Goal: Information Seeking & Learning: Understand process/instructions

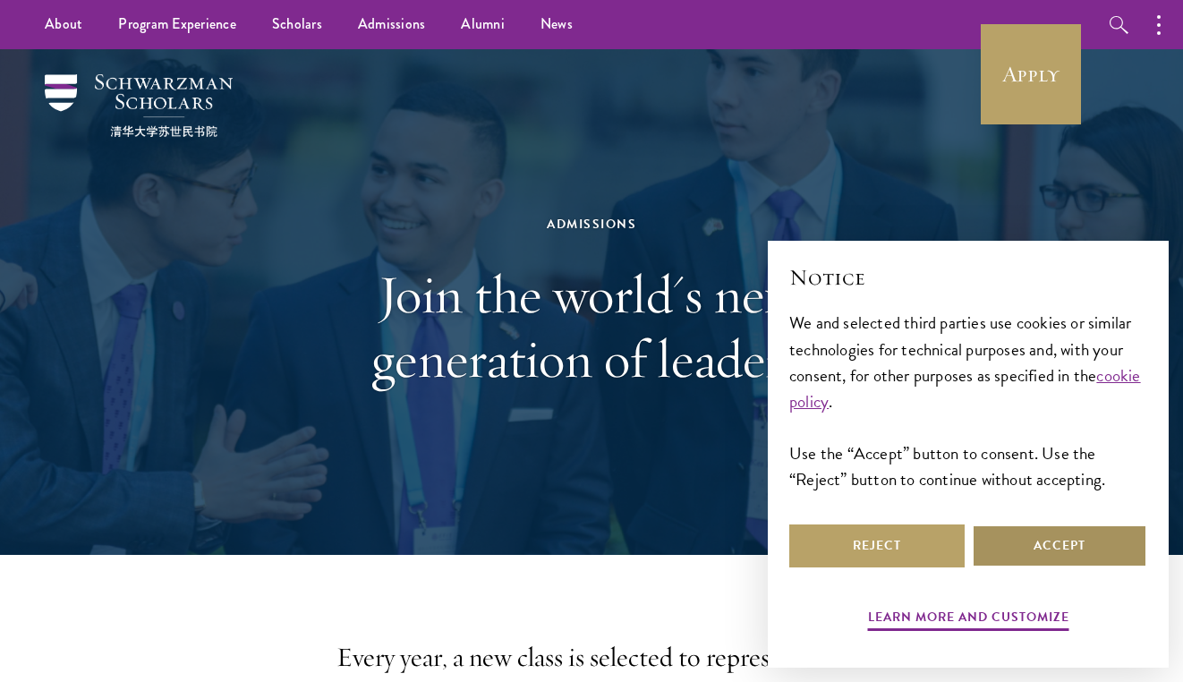
click at [1002, 560] on button "Accept" at bounding box center [1059, 545] width 175 height 43
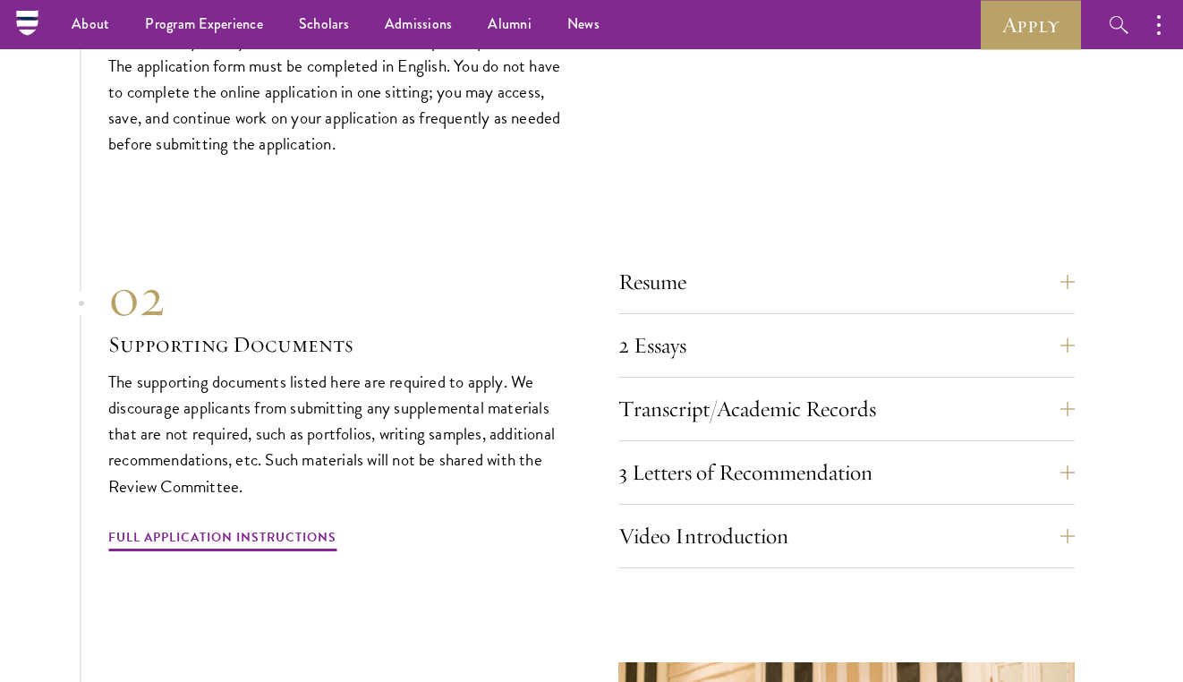
scroll to position [5934, 0]
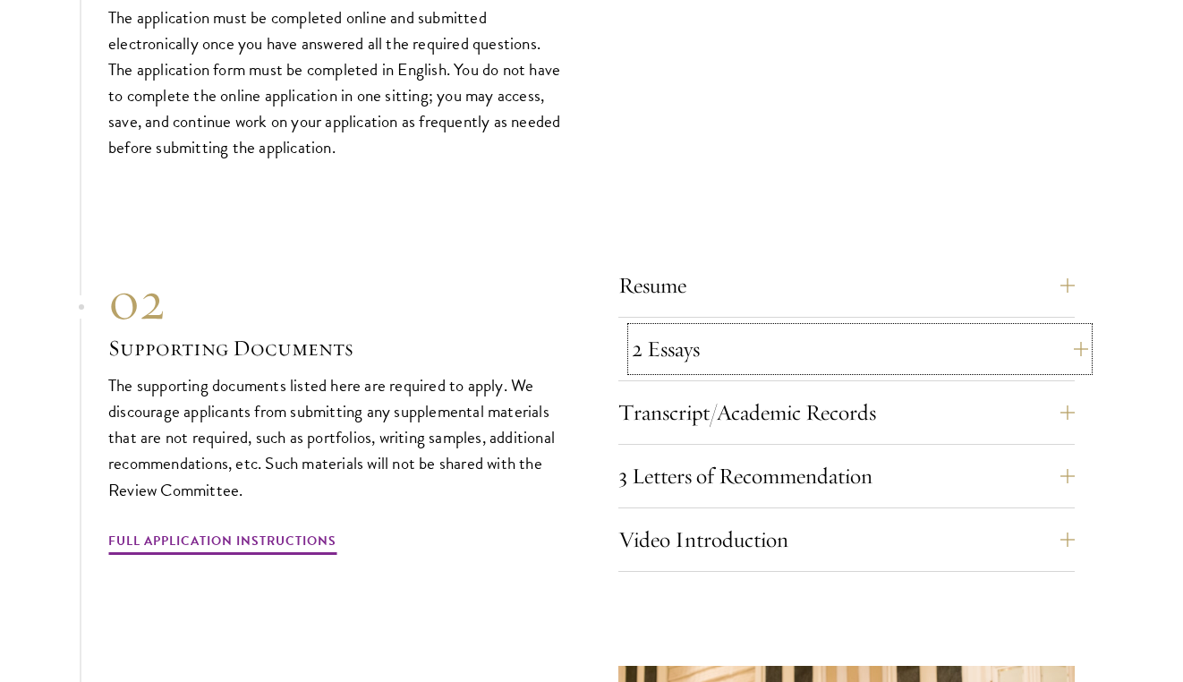
click at [686, 349] on button "2 Essays" at bounding box center [860, 348] width 456 height 43
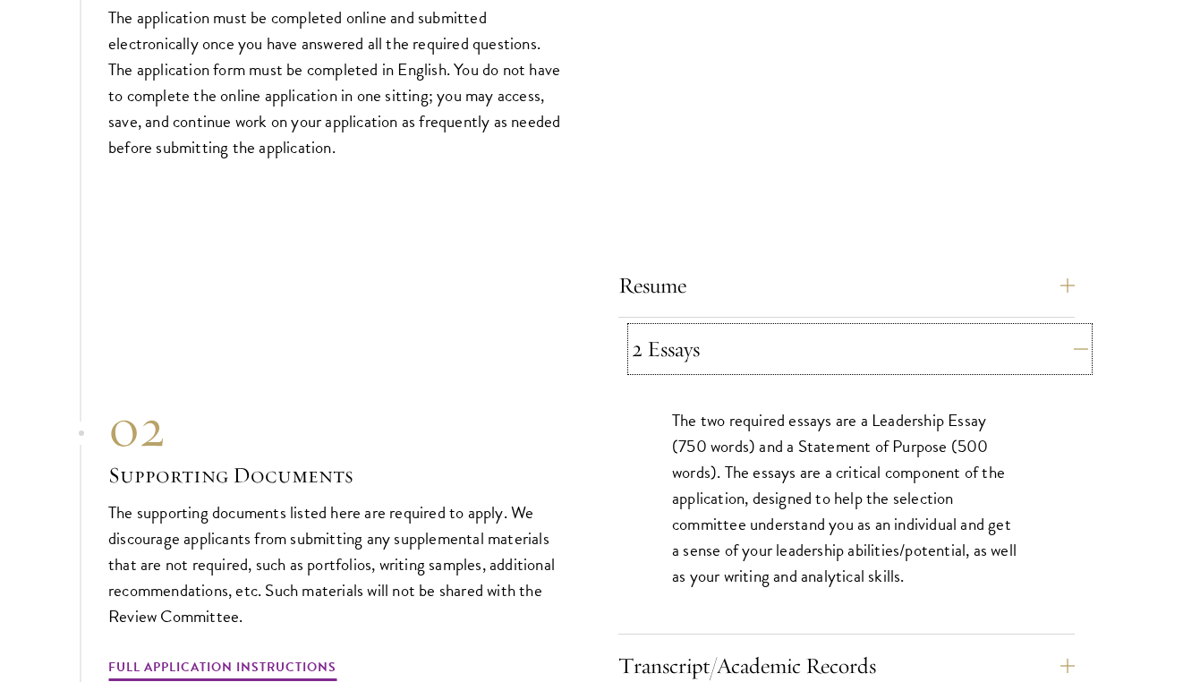
click at [686, 349] on button "2 Essays" at bounding box center [860, 348] width 456 height 43
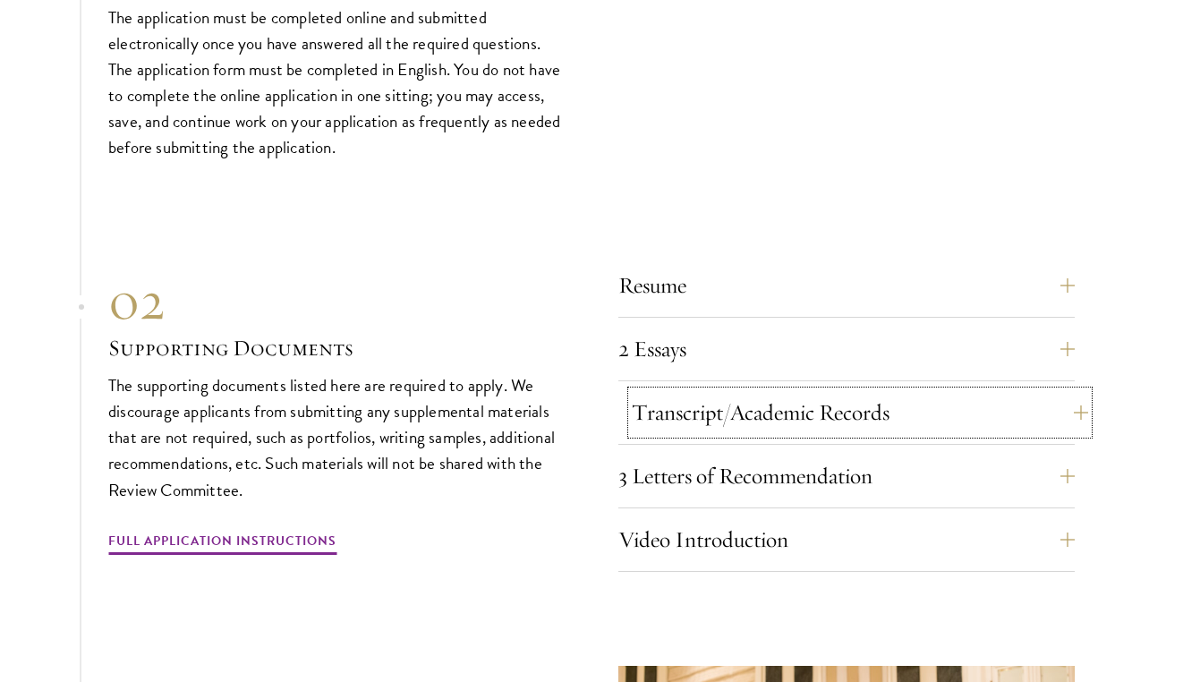
click at [669, 398] on button "Transcript/Academic Records" at bounding box center [860, 412] width 456 height 43
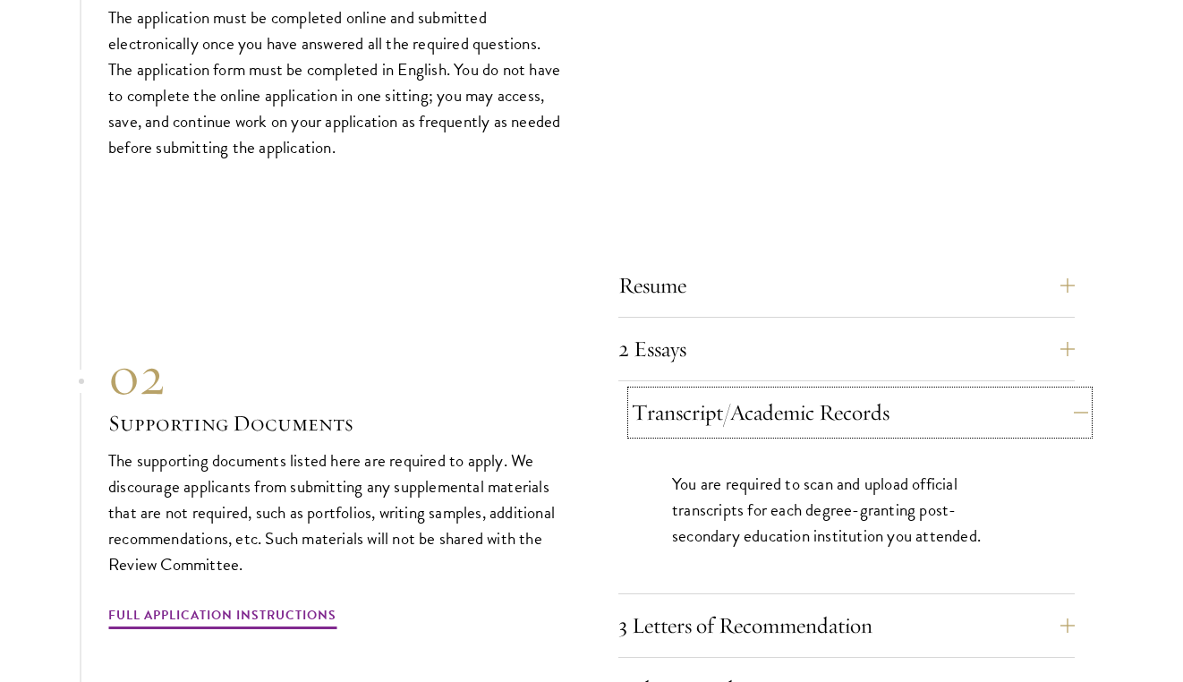
click at [669, 398] on button "Transcript/Academic Records" at bounding box center [860, 412] width 456 height 43
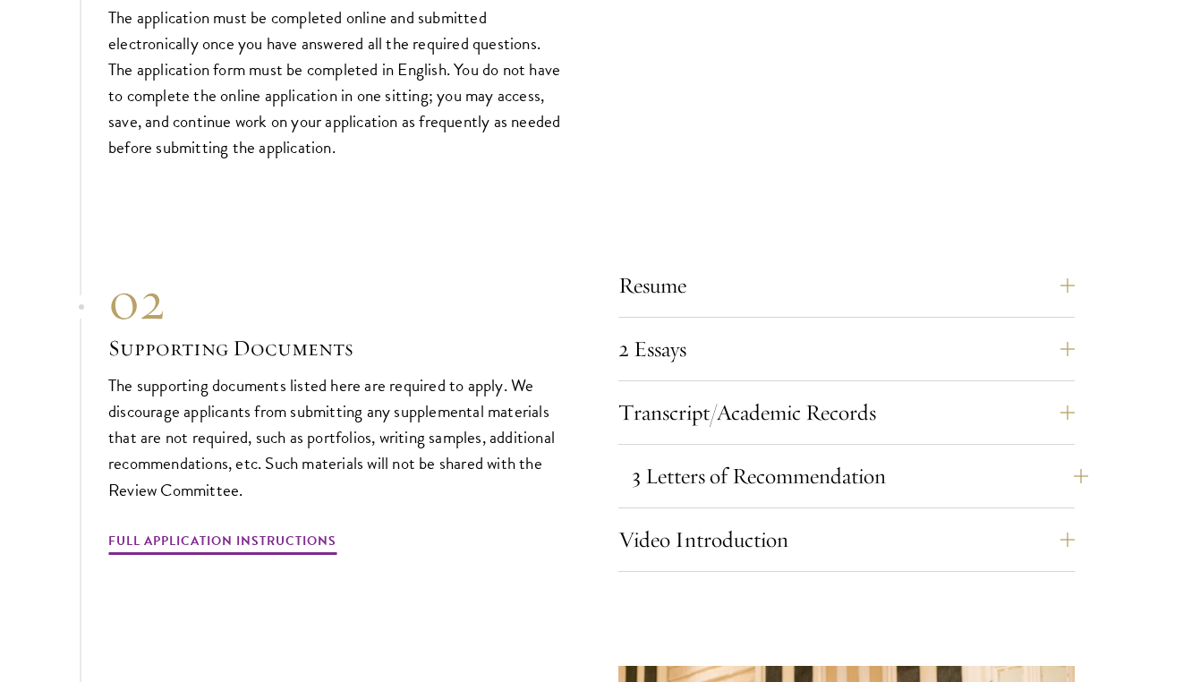
click at [693, 457] on button "3 Letters of Recommendation" at bounding box center [860, 476] width 456 height 43
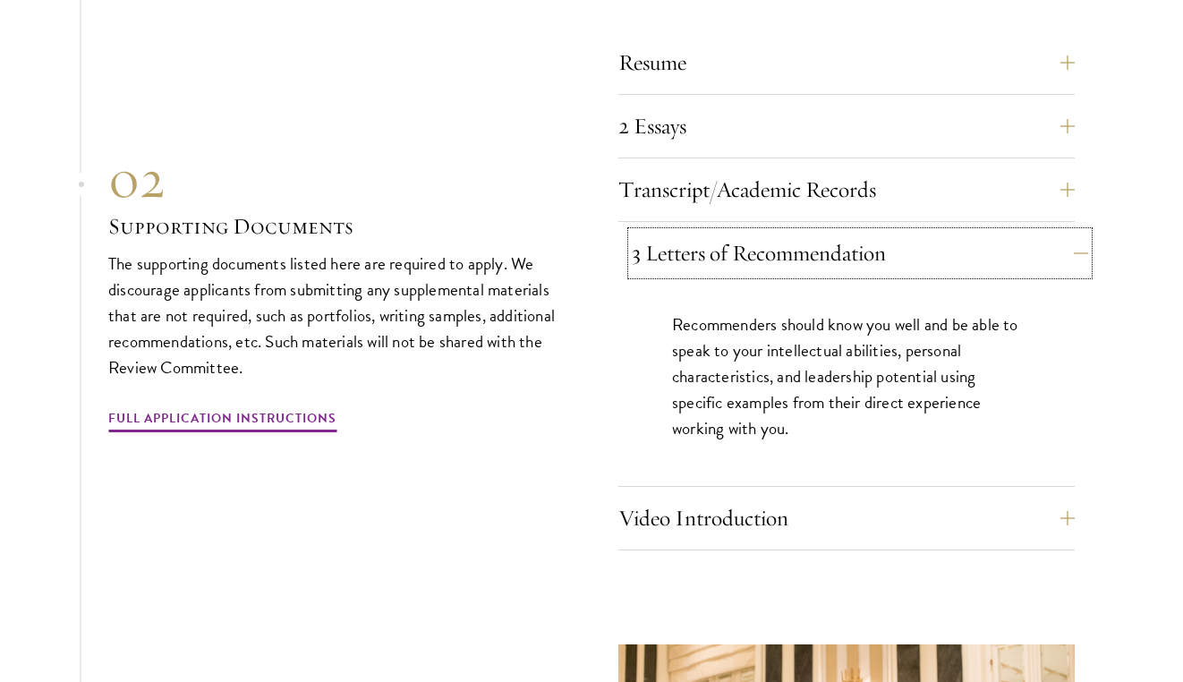
scroll to position [6180, 0]
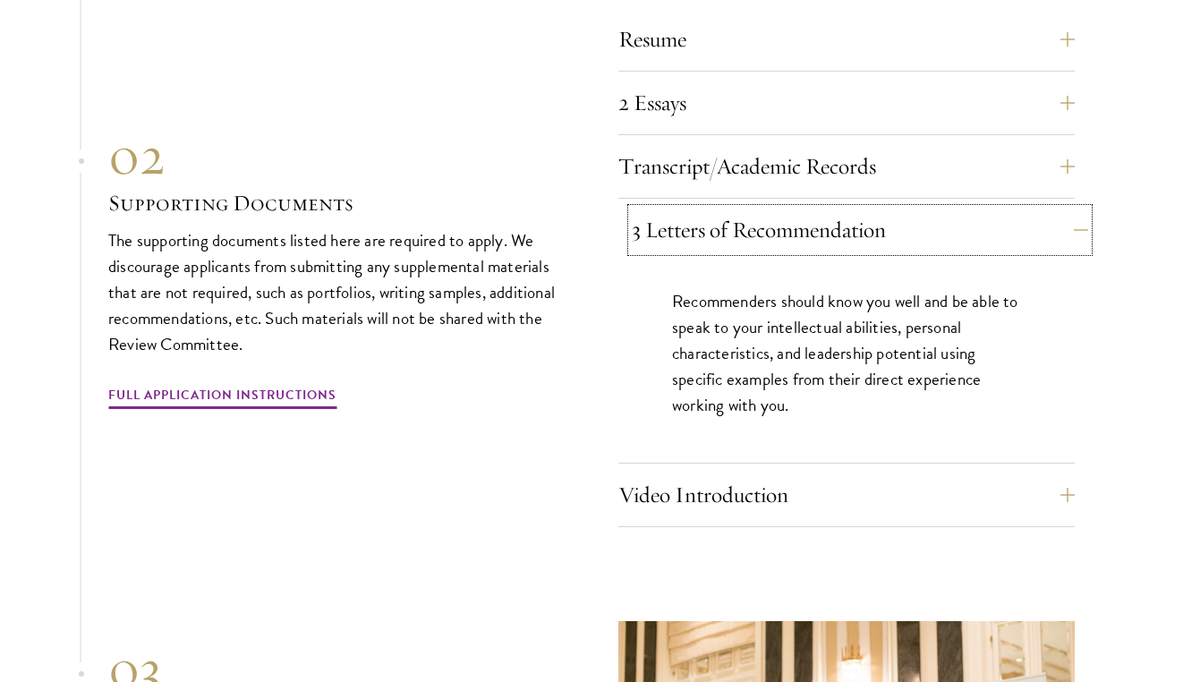
click at [739, 208] on button "3 Letters of Recommendation" at bounding box center [860, 229] width 456 height 43
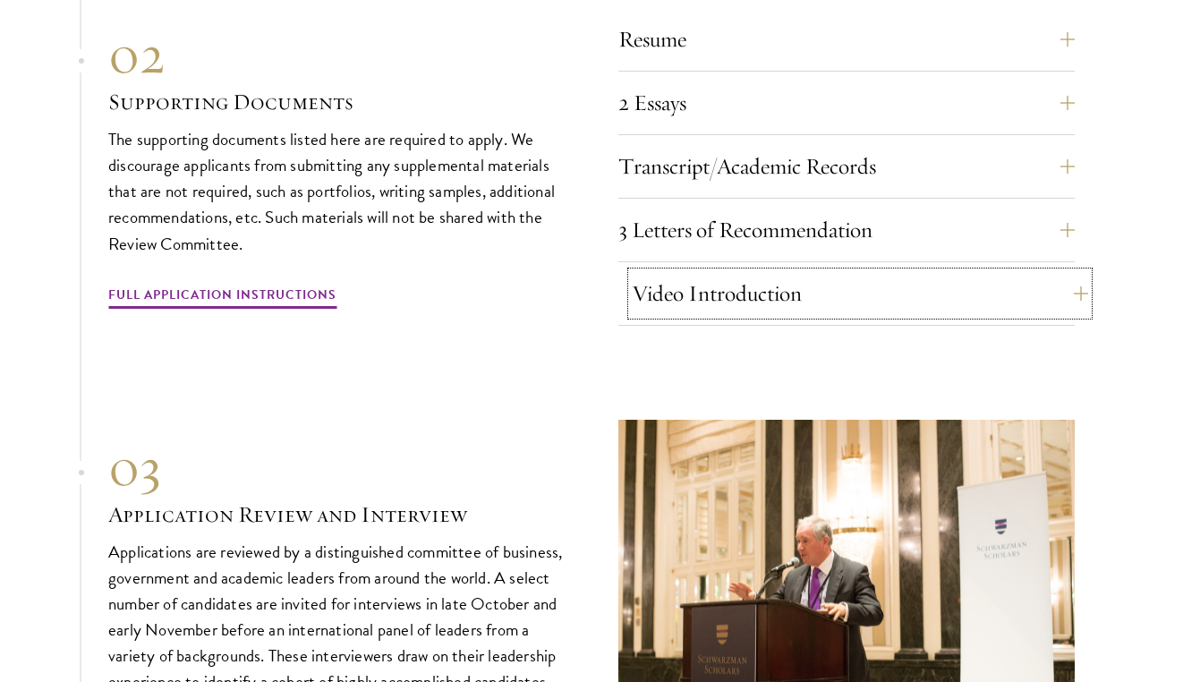
click at [744, 288] on button "Video Introduction" at bounding box center [860, 293] width 456 height 43
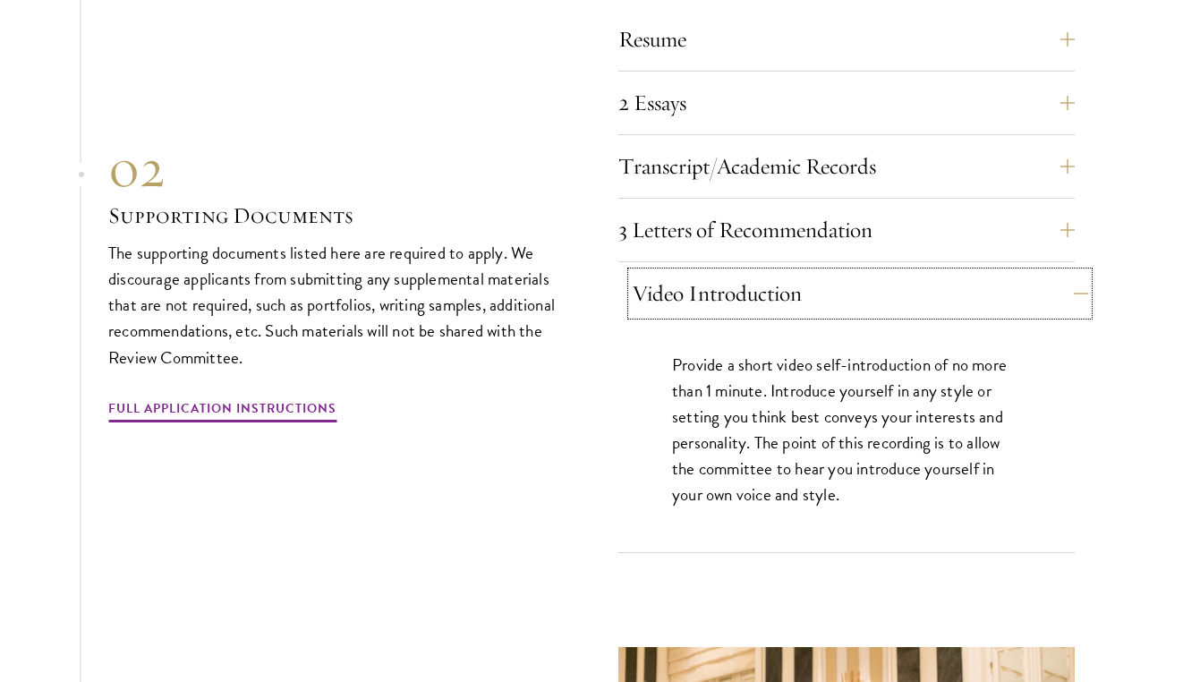
click at [744, 288] on button "Video Introduction" at bounding box center [860, 293] width 456 height 43
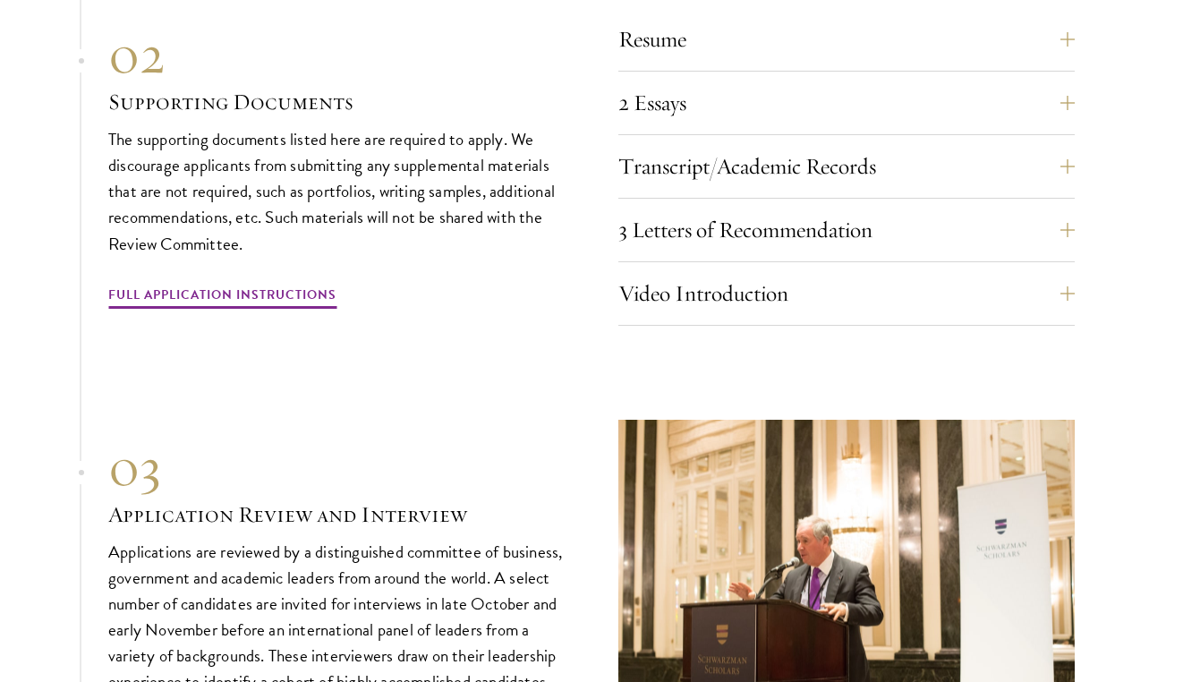
click at [616, 404] on div "01 Online Application 01 Online Application The application must be completed o…" at bounding box center [591, 209] width 966 height 1108
click at [444, 232] on p "The supporting documents listed here are required to apply. We discourage appli…" at bounding box center [336, 191] width 456 height 130
click at [459, 187] on p "The supporting documents listed here are required to apply. We discourage appli…" at bounding box center [336, 191] width 456 height 130
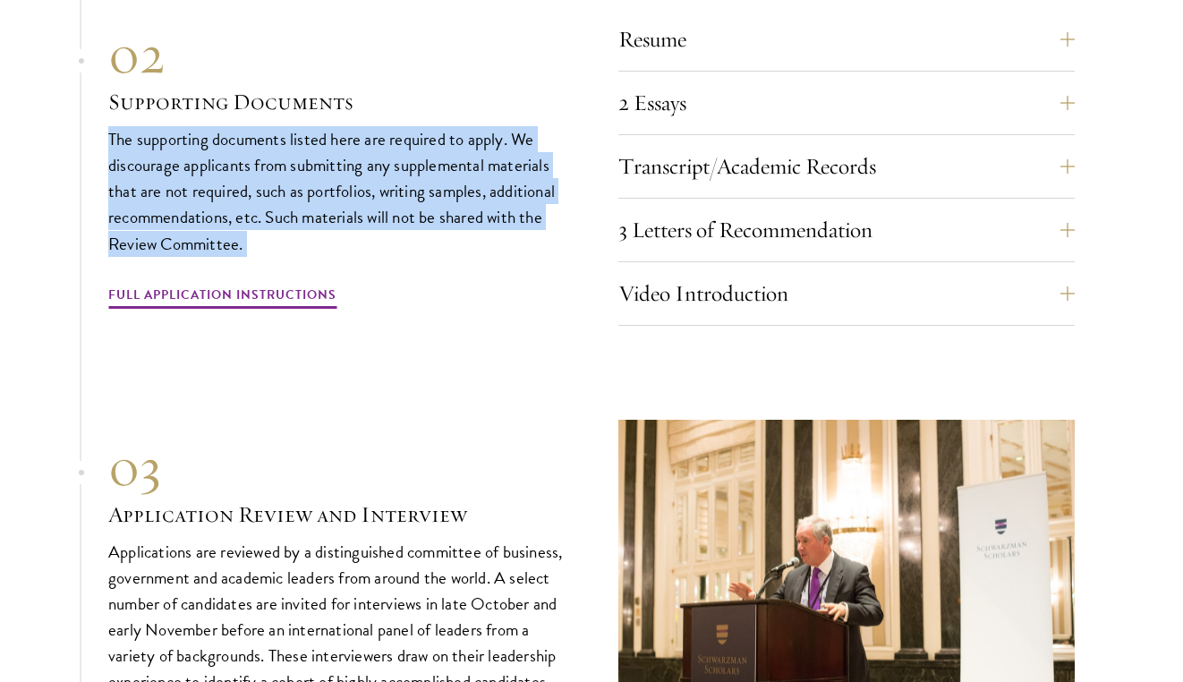
click at [407, 189] on p "The supporting documents listed here are required to apply. We discourage appli…" at bounding box center [336, 191] width 456 height 130
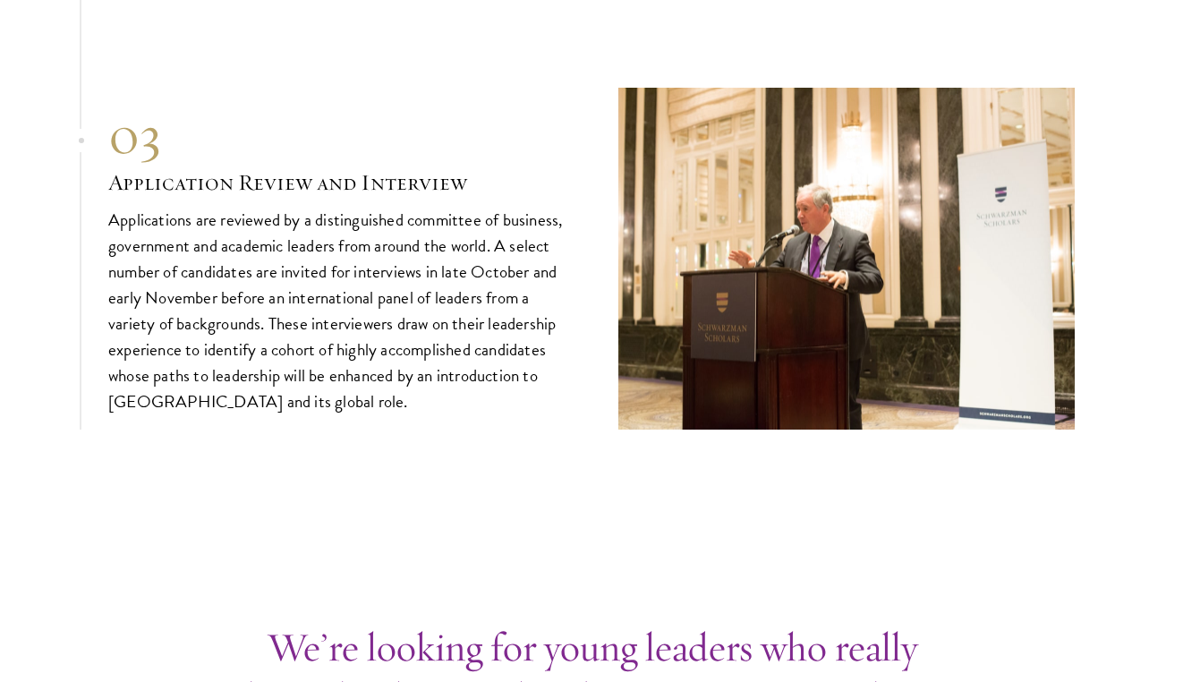
scroll to position [6518, 0]
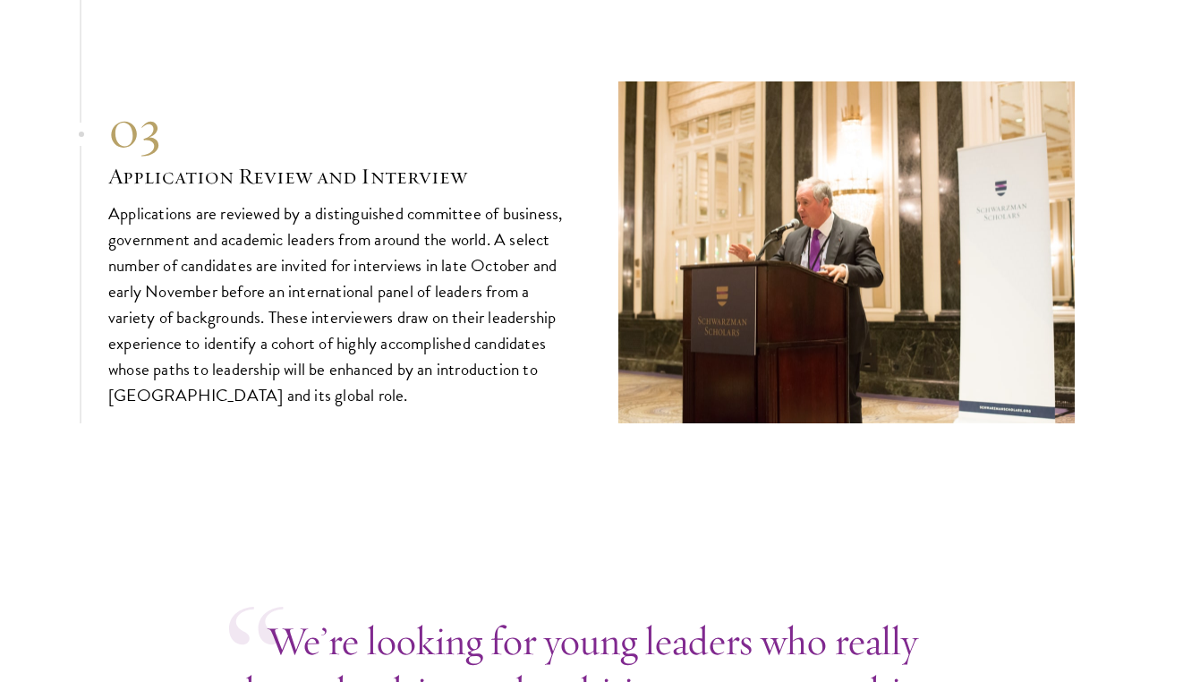
click at [298, 249] on p "Applications are reviewed by a distinguished committee of business, government …" at bounding box center [336, 304] width 456 height 208
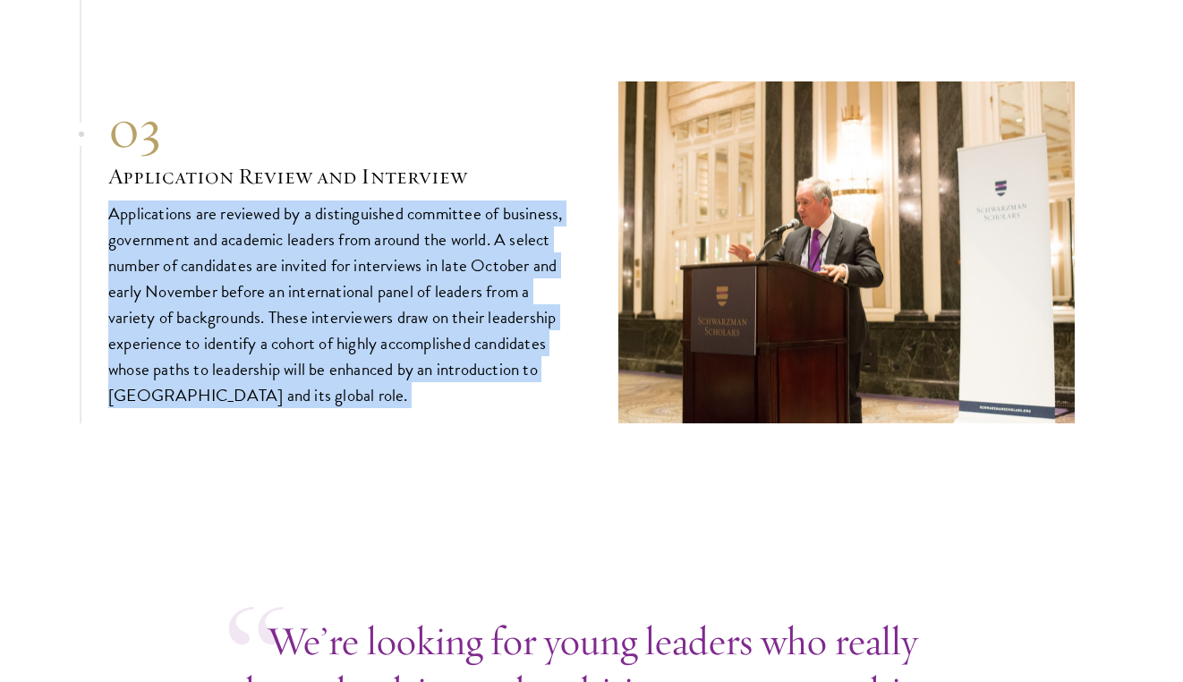
click at [298, 224] on p "Applications are reviewed by a distinguished committee of business, government …" at bounding box center [336, 304] width 456 height 208
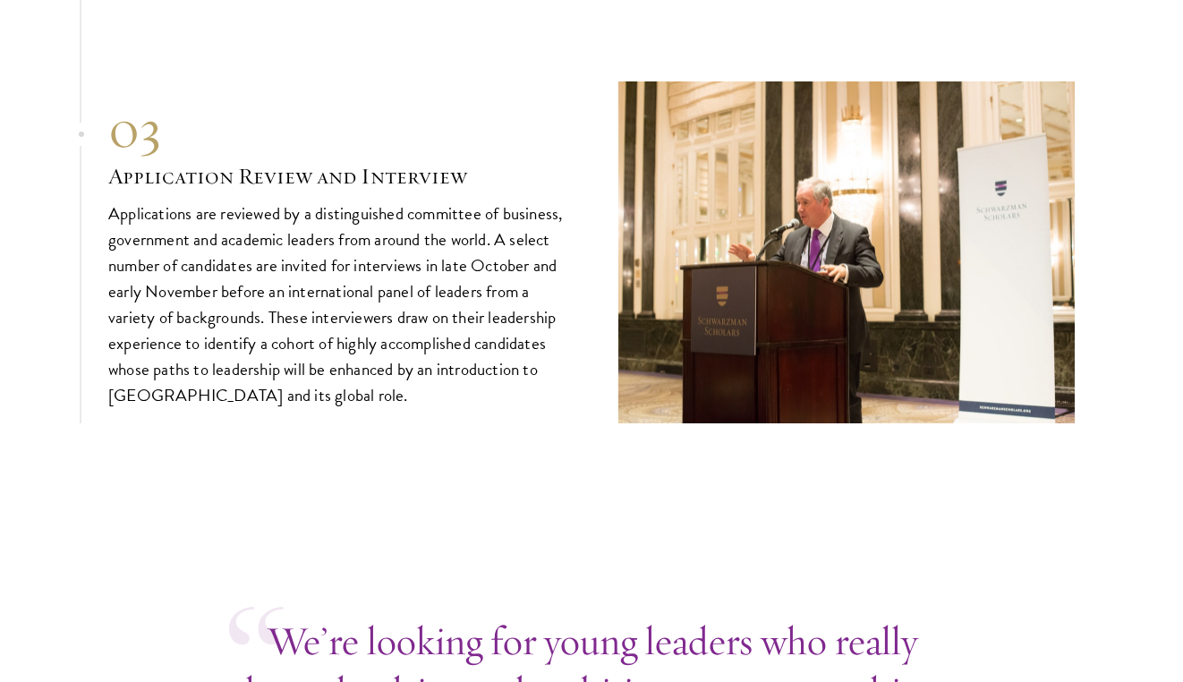
click at [298, 224] on p "Applications are reviewed by a distinguished committee of business, government …" at bounding box center [336, 304] width 456 height 208
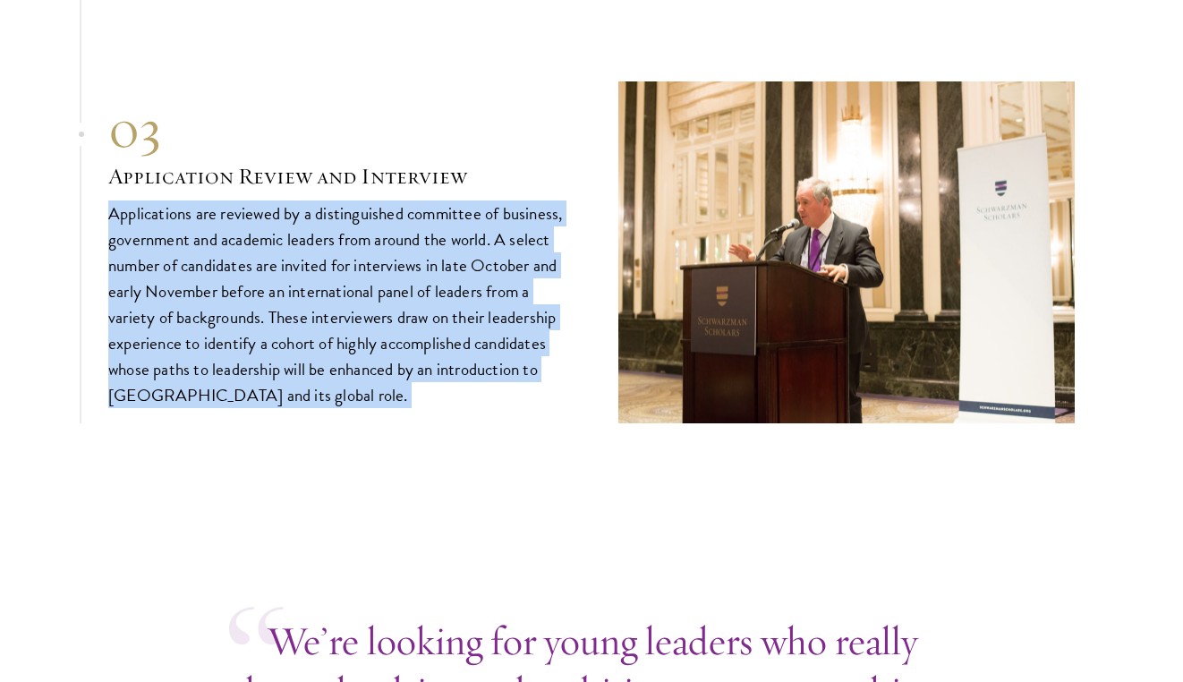
click at [298, 224] on p "Applications are reviewed by a distinguished committee of business, government …" at bounding box center [336, 304] width 456 height 208
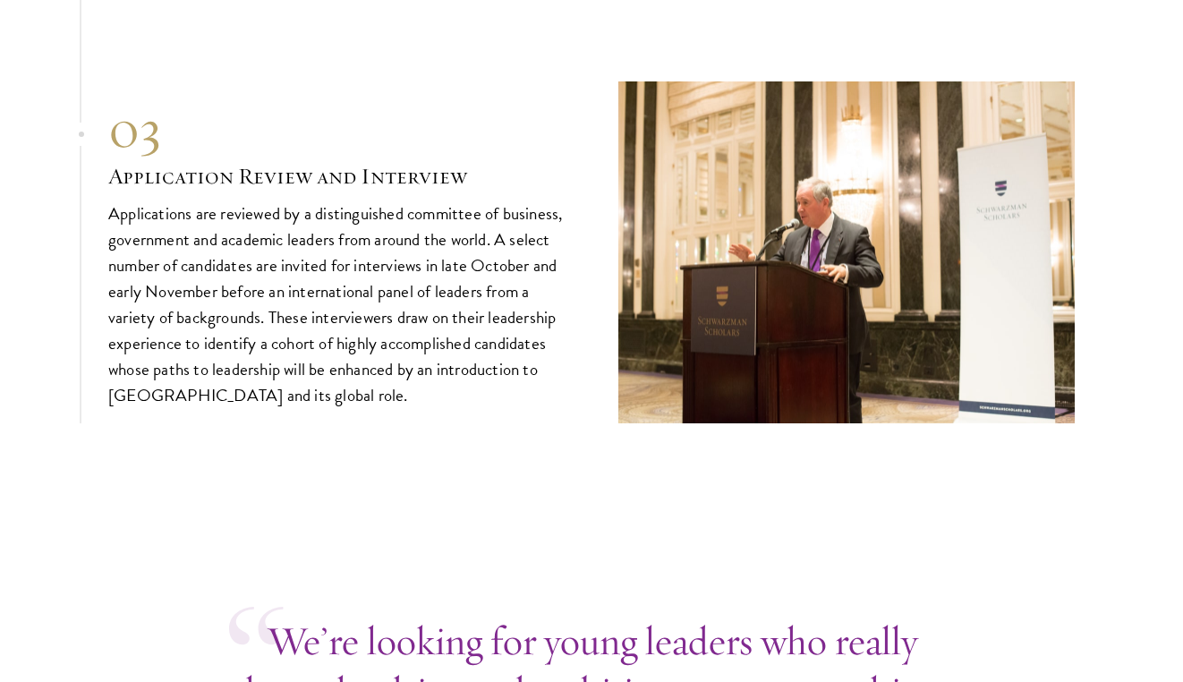
click at [298, 224] on p "Applications are reviewed by a distinguished committee of business, government …" at bounding box center [336, 304] width 456 height 208
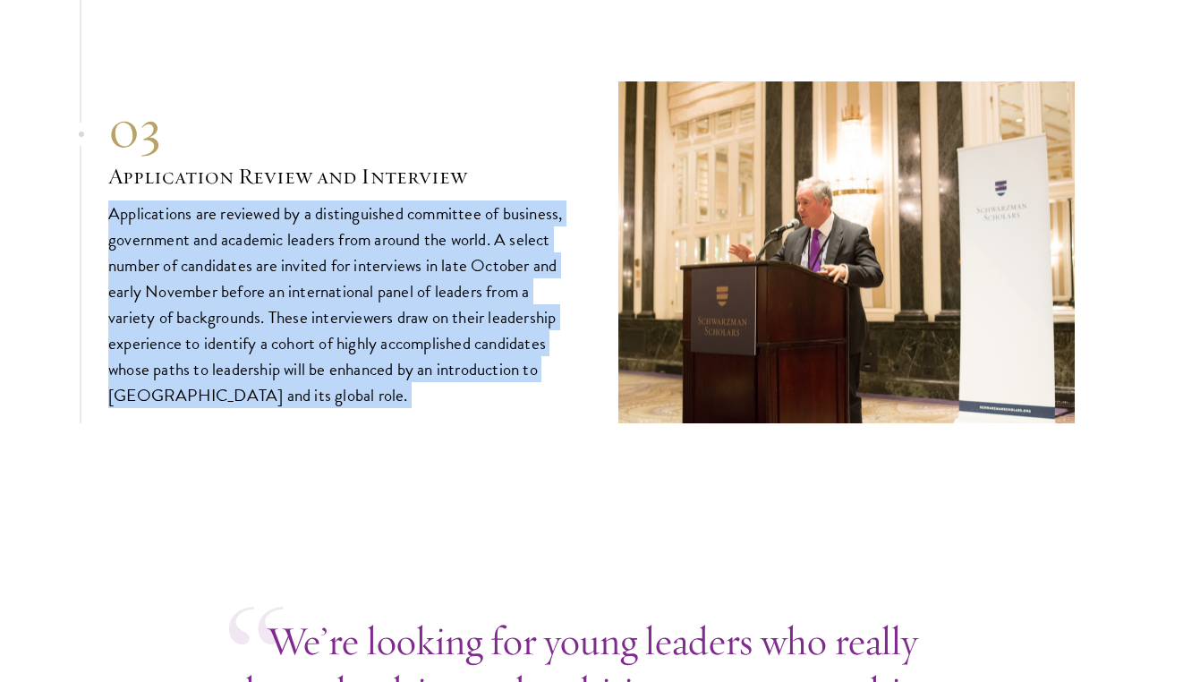
click at [298, 224] on p "Applications are reviewed by a distinguished committee of business, government …" at bounding box center [336, 304] width 456 height 208
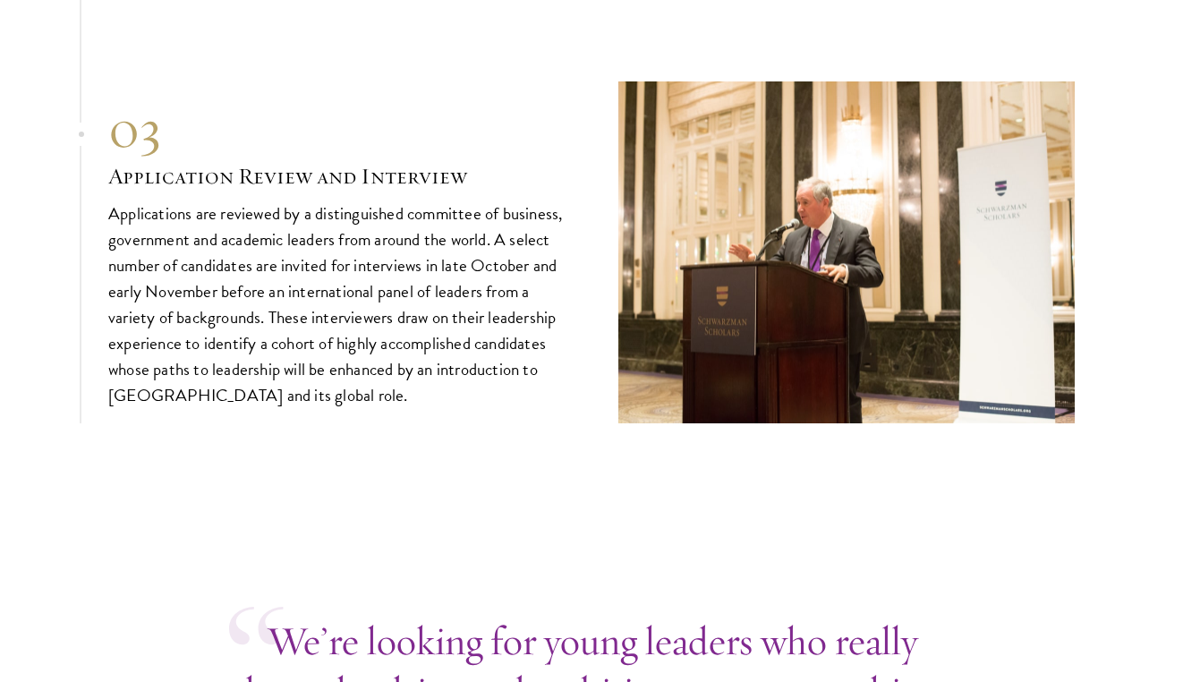
click at [277, 241] on p "Applications are reviewed by a distinguished committee of business, government …" at bounding box center [336, 304] width 456 height 208
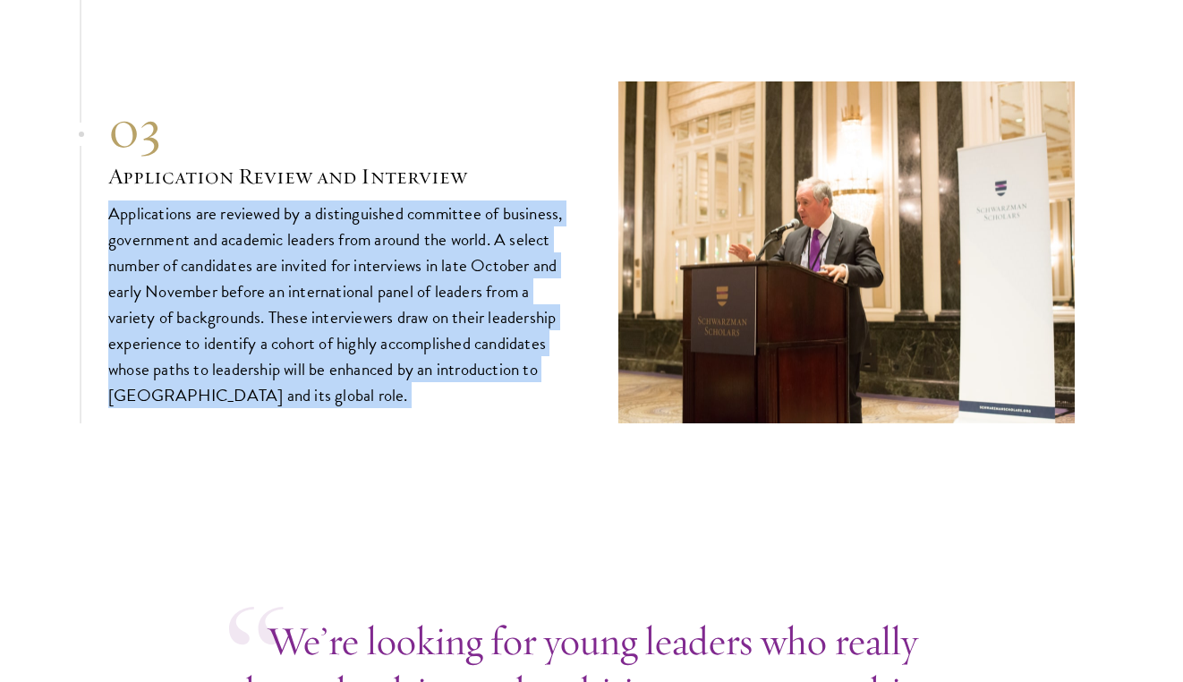
click at [277, 241] on p "Applications are reviewed by a distinguished committee of business, government …" at bounding box center [336, 304] width 456 height 208
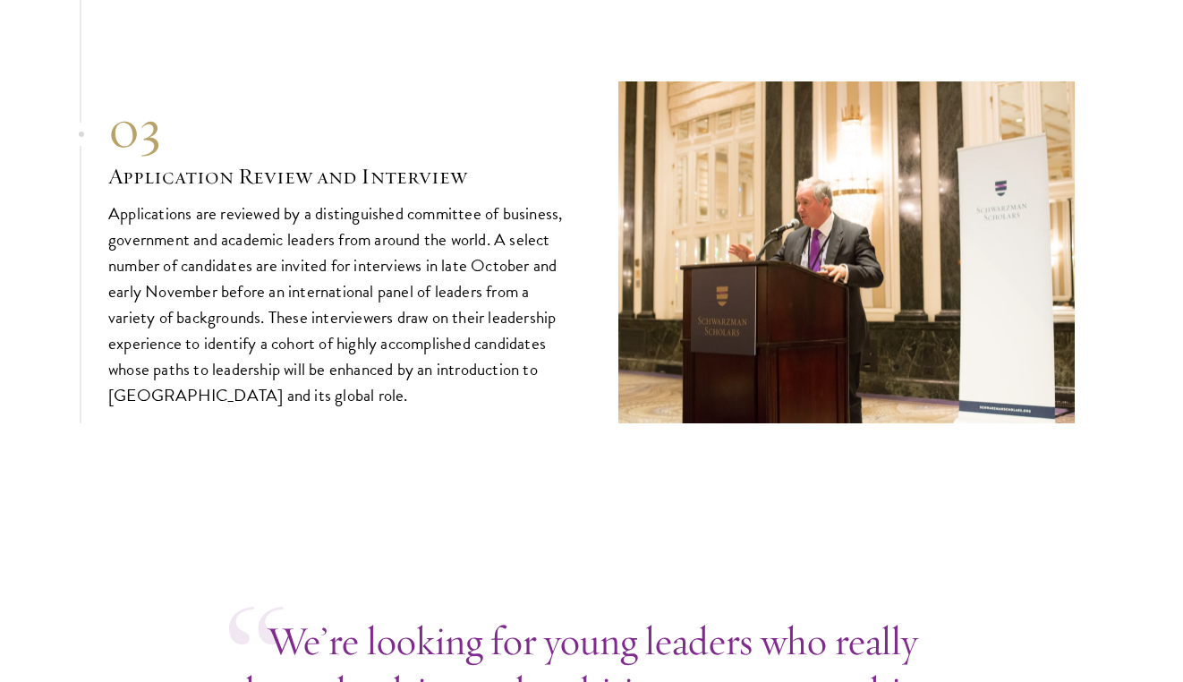
click at [277, 241] on p "Applications are reviewed by a distinguished committee of business, government …" at bounding box center [336, 304] width 456 height 208
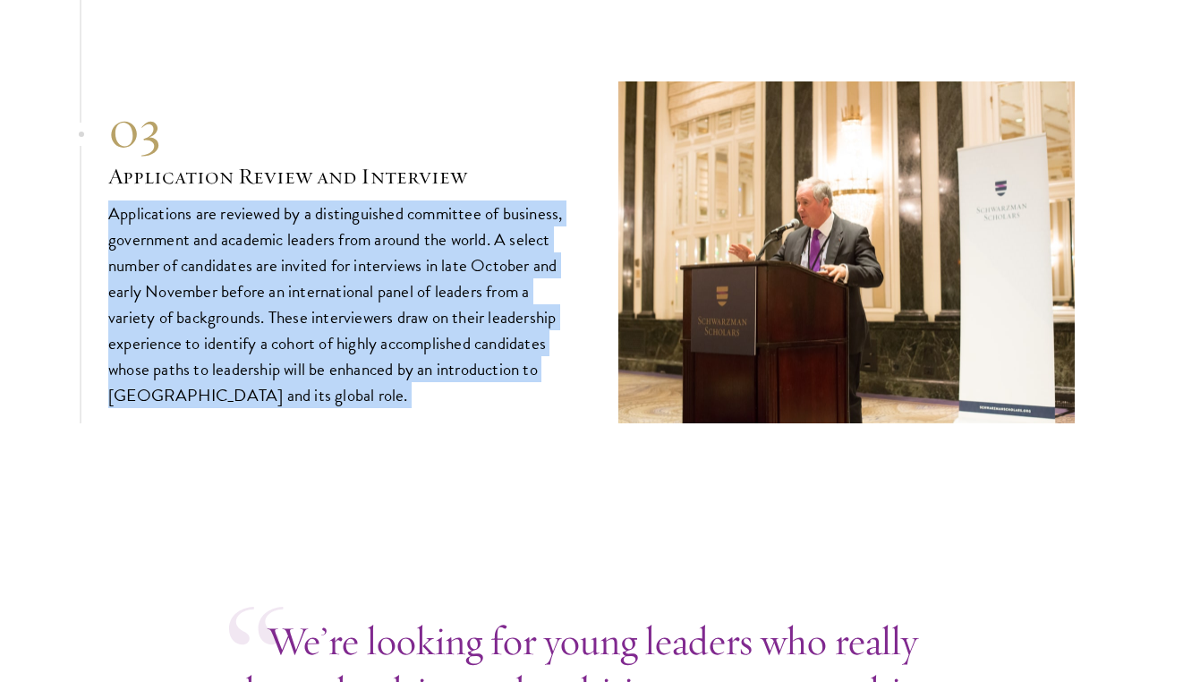
click at [277, 241] on p "Applications are reviewed by a distinguished committee of business, government …" at bounding box center [336, 304] width 456 height 208
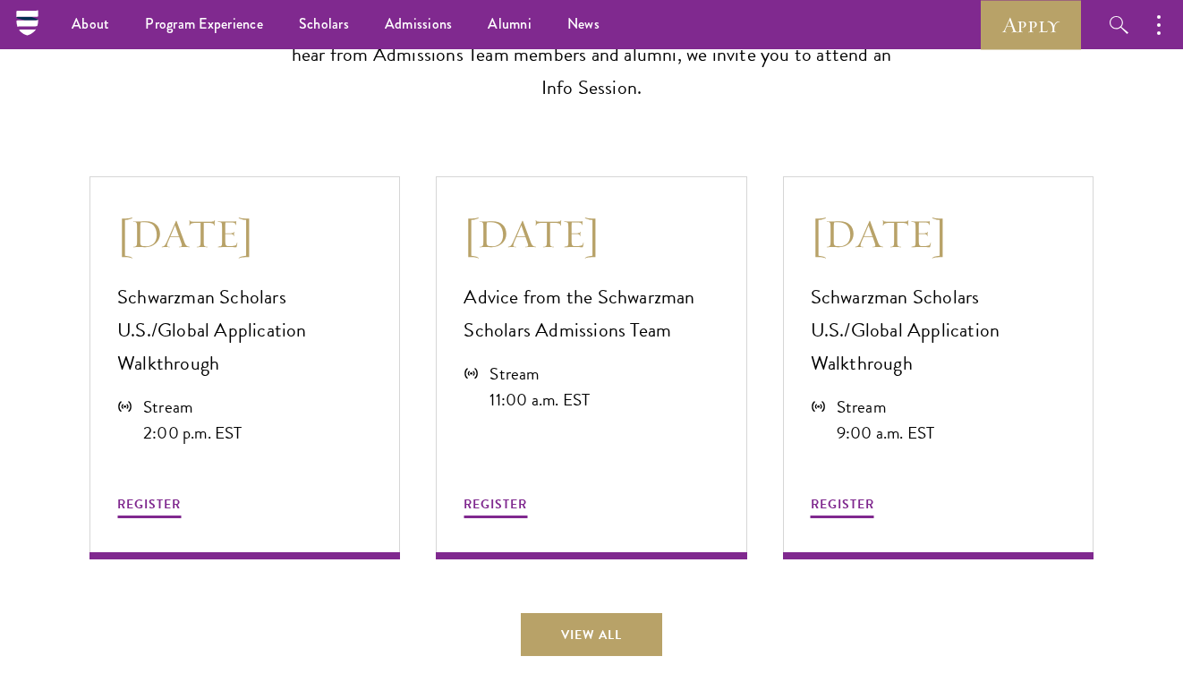
scroll to position [4484, 0]
